Goal: Task Accomplishment & Management: Complete application form

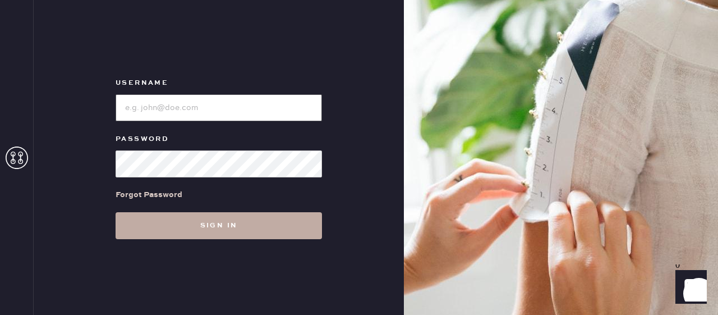
type input "reformationfillmore"
click at [281, 231] on button "Sign in" at bounding box center [219, 225] width 206 height 27
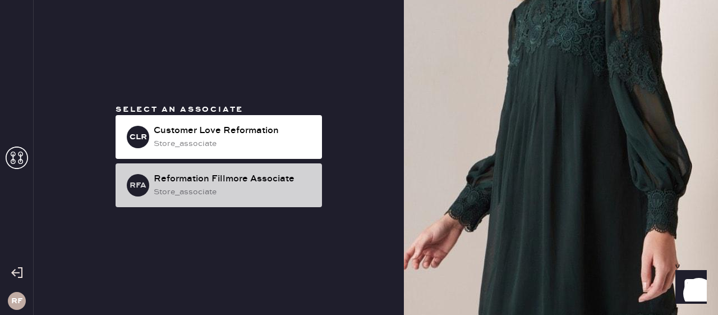
click at [282, 187] on div "store_associate" at bounding box center [233, 192] width 159 height 12
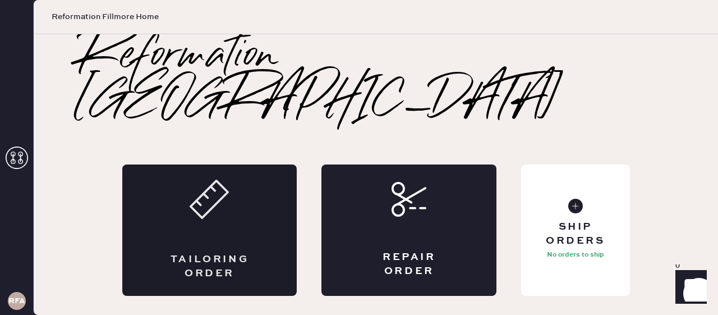
click at [190, 187] on div "Tailoring Order" at bounding box center [209, 229] width 175 height 131
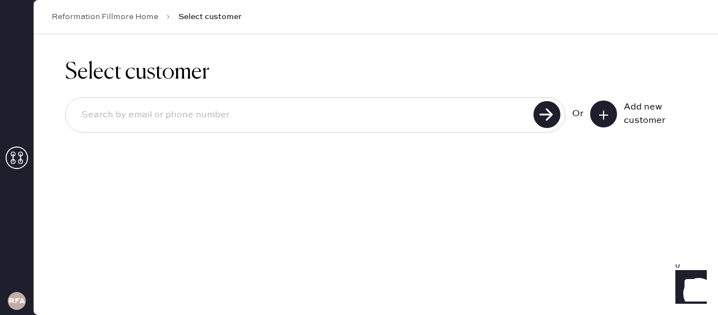
click at [233, 114] on input at bounding box center [301, 115] width 458 height 26
type input "7089835937"
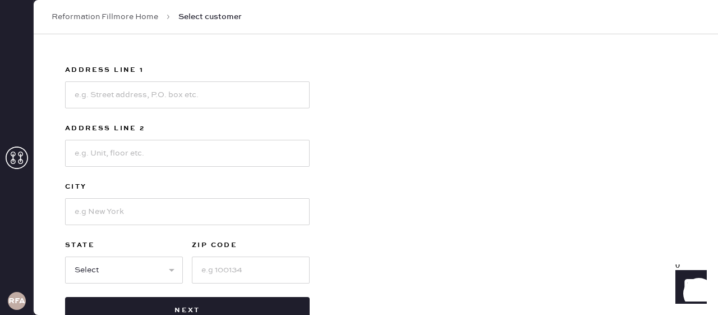
scroll to position [327, 0]
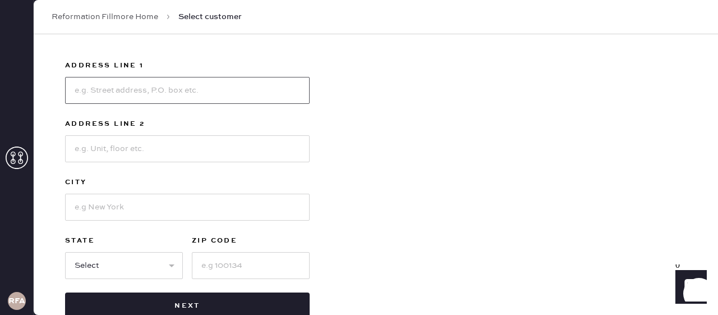
click at [125, 89] on input at bounding box center [187, 90] width 244 height 27
type input "[STREET_ADDRESS]"
click at [136, 156] on input at bounding box center [187, 148] width 244 height 27
type input "Apt 4"
click at [108, 266] on select "Select AK AL AR AZ CA CO CT [GEOGRAPHIC_DATA] DE FL [GEOGRAPHIC_DATA] HI [GEOGR…" at bounding box center [124, 265] width 118 height 27
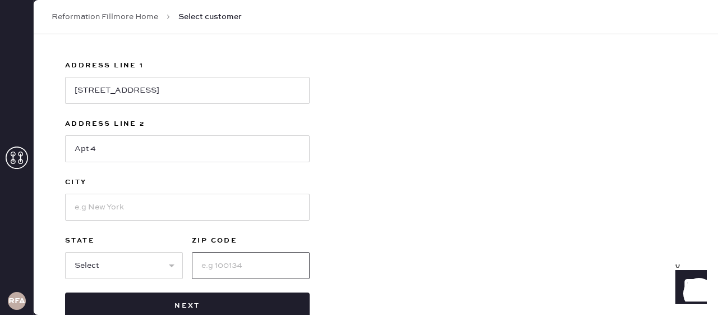
click at [252, 266] on input at bounding box center [251, 265] width 118 height 27
type input "94123"
click at [113, 214] on input at bounding box center [187, 206] width 244 height 27
type input "Sf"
click at [86, 272] on select "Select AK AL AR AZ CA CO CT [GEOGRAPHIC_DATA] DE FL [GEOGRAPHIC_DATA] HI [GEOGR…" at bounding box center [124, 265] width 118 height 27
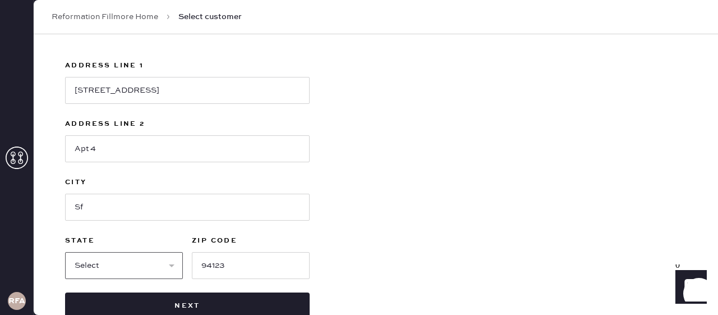
select select "CA"
click at [65, 252] on select "Select AK AL AR AZ CA CO CT [GEOGRAPHIC_DATA] DE FL [GEOGRAPHIC_DATA] HI [GEOGR…" at bounding box center [124, 265] width 118 height 27
click at [117, 202] on input "Sf" at bounding box center [187, 206] width 244 height 27
type input "SF"
click at [602, 172] on div "Use this address anuujin banzragch [STREET_ADDRESS] New address Address Line 1 …" at bounding box center [375, 101] width 621 height 436
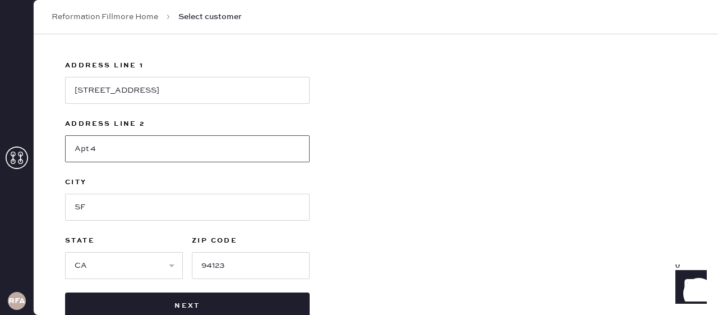
click at [112, 150] on input "Apt 4" at bounding box center [187, 148] width 244 height 27
type input "Apt 4"
click at [549, 161] on div "Use this address anuujin banzragch [STREET_ADDRESS] New address Address Line 1 …" at bounding box center [375, 101] width 621 height 436
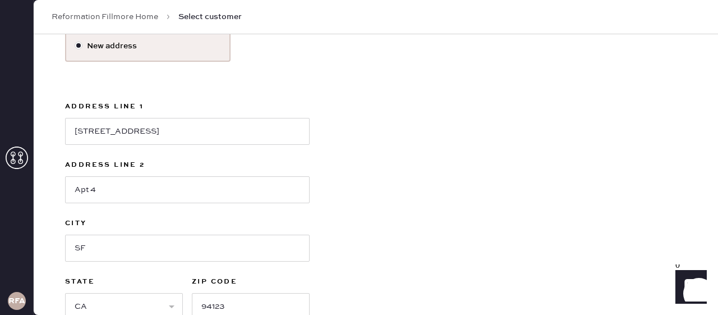
scroll to position [356, 0]
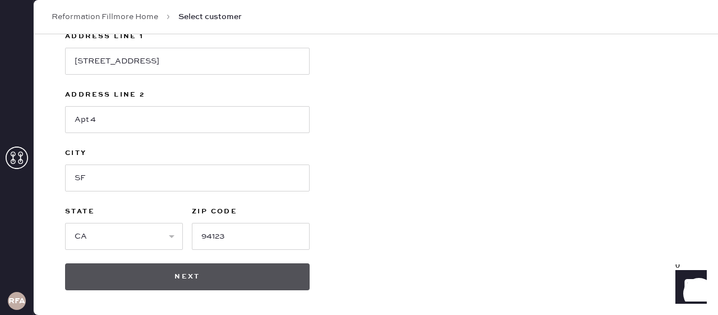
click at [257, 283] on button "Next" at bounding box center [187, 276] width 244 height 27
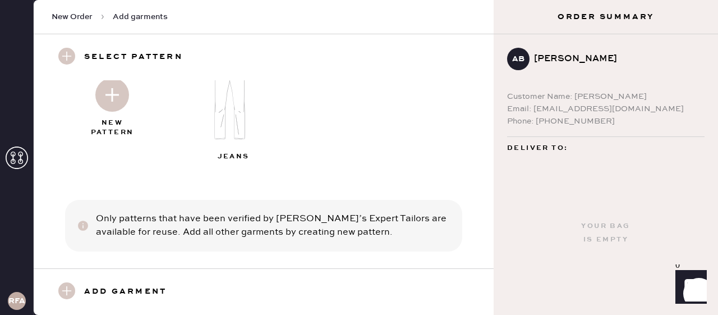
scroll to position [57, 0]
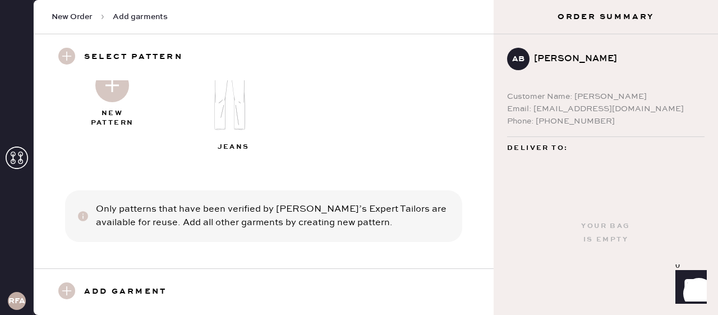
click at [70, 56] on use at bounding box center [66, 56] width 17 height 17
click at [118, 107] on div at bounding box center [112, 83] width 121 height 56
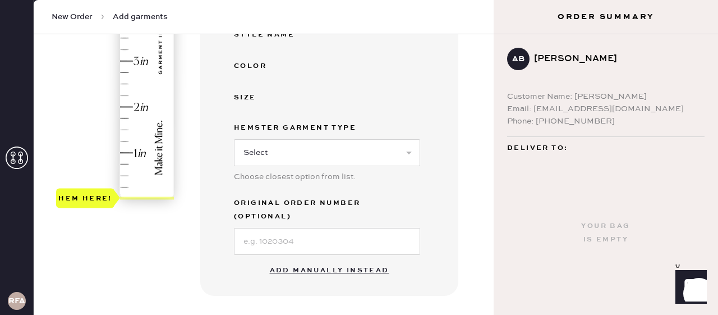
scroll to position [362, 0]
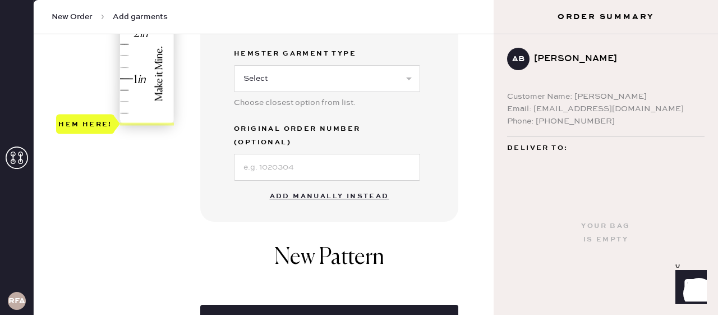
click at [325, 185] on button "Add manually instead" at bounding box center [329, 196] width 133 height 22
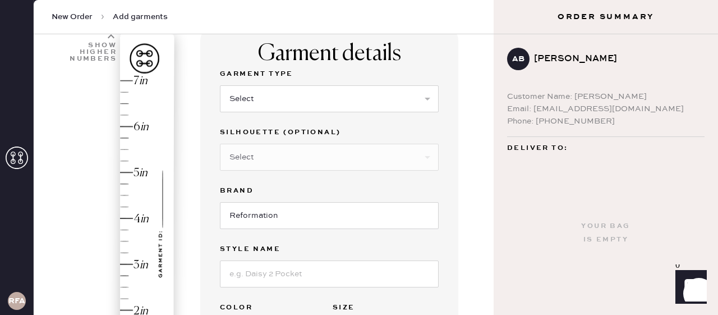
scroll to position [77, 0]
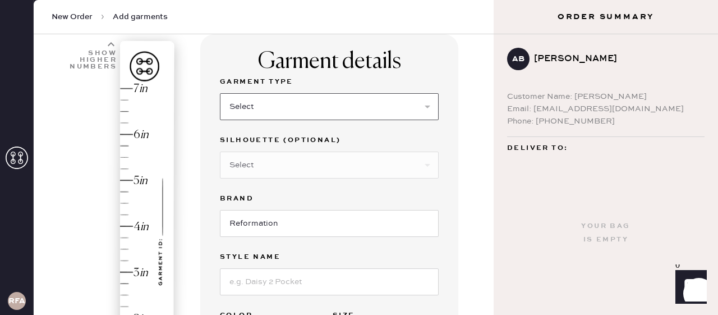
click at [272, 104] on select "Select Basic Skirt Jeans Leggings Pants Shorts Basic Sleeved Dress Basic Sleeve…" at bounding box center [329, 106] width 219 height 27
select select "2"
click at [220, 93] on select "Select Basic Skirt Jeans Leggings Pants Shorts Basic Sleeved Dress Basic Sleeve…" at bounding box center [329, 106] width 219 height 27
click at [289, 164] on select "Select Shorts Cropped Flare Boot Cut Straight Skinny Other" at bounding box center [329, 164] width 219 height 27
select select "5"
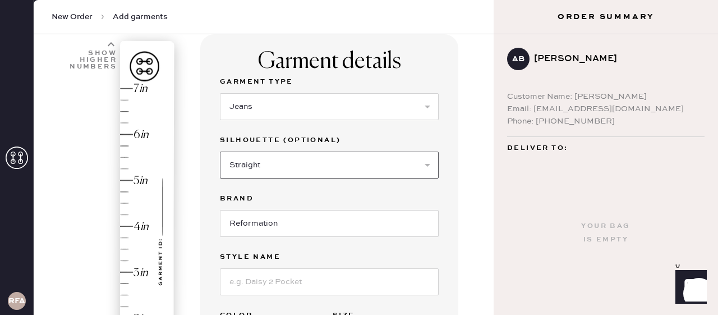
click at [220, 151] on select "Select Shorts Cropped Flare Boot Cut Straight Skinny Other" at bounding box center [329, 164] width 219 height 27
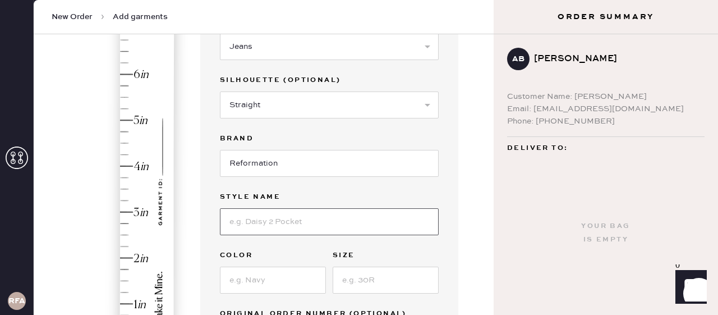
click at [292, 224] on input at bounding box center [329, 221] width 219 height 27
type input "[PERSON_NAME] Stretch High Rise Wide Leg Jeans"
click at [253, 276] on input at bounding box center [273, 279] width 106 height 27
type input "Black"
click at [360, 276] on input at bounding box center [385, 279] width 106 height 27
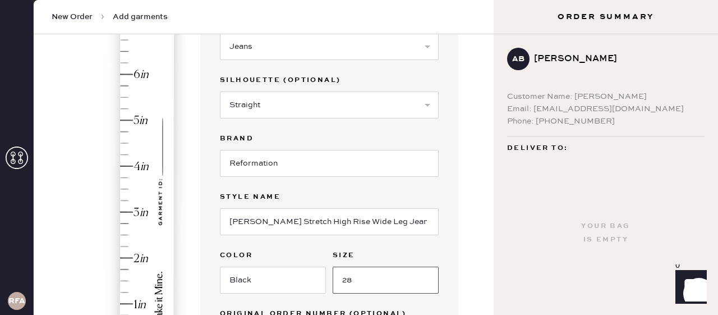
type input "28"
click at [124, 261] on div "Hem here!" at bounding box center [115, 189] width 119 height 331
type input "2"
click at [130, 256] on div "Hem here!" at bounding box center [115, 189] width 119 height 331
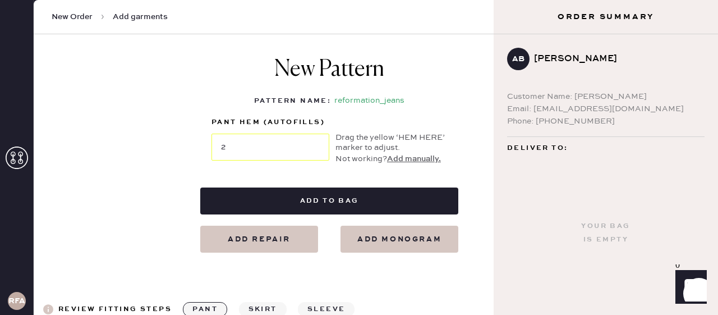
scroll to position [500, 0]
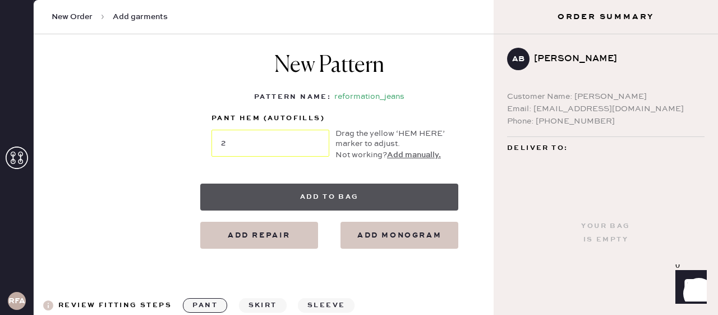
click at [324, 192] on button "Add to bag" at bounding box center [329, 196] width 258 height 27
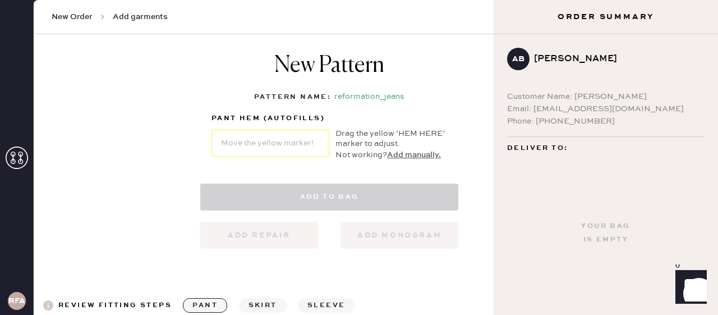
select select "2"
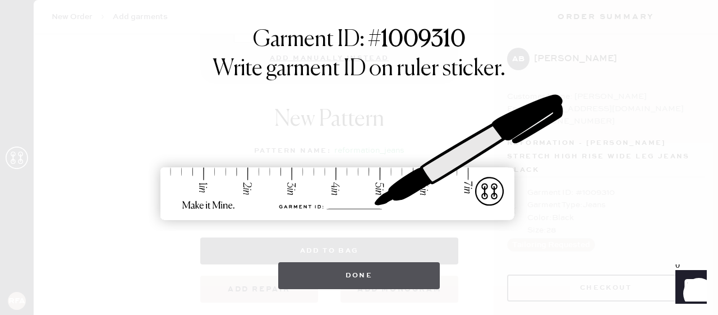
click at [380, 273] on button "Done" at bounding box center [359, 275] width 162 height 27
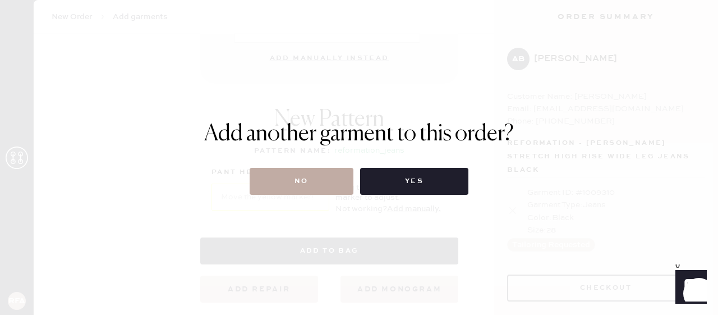
click at [278, 179] on button "No" at bounding box center [302, 181] width 104 height 27
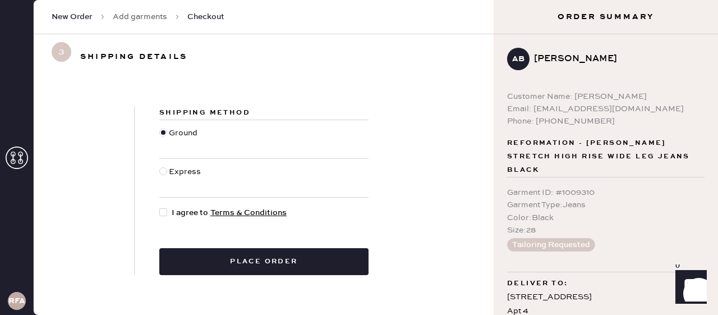
click at [167, 211] on div at bounding box center [163, 212] width 8 height 8
click at [160, 207] on input "I agree to Terms & Conditions" at bounding box center [159, 206] width 1 height 1
checkbox input "true"
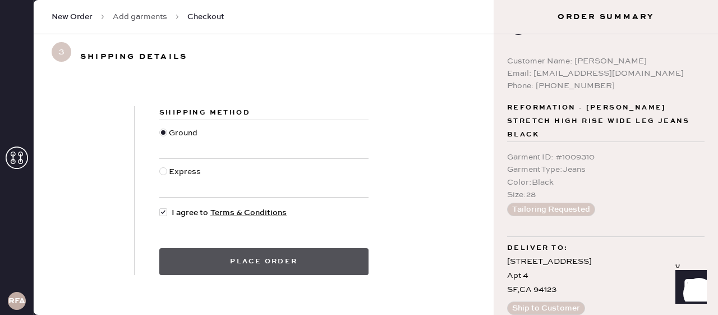
click at [262, 261] on button "Place order" at bounding box center [263, 261] width 209 height 27
